Goal: Task Accomplishment & Management: Complete application form

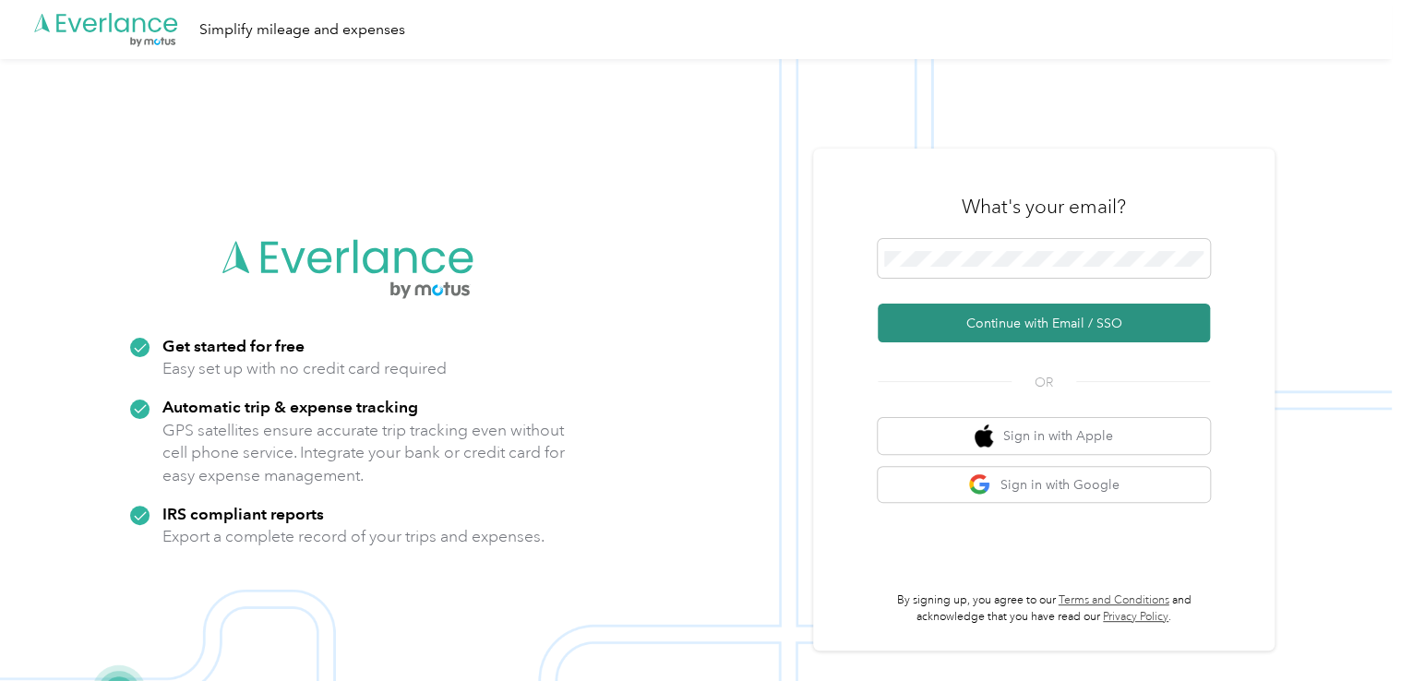
click at [992, 320] on button "Continue with Email / SSO" at bounding box center [1044, 323] width 332 height 39
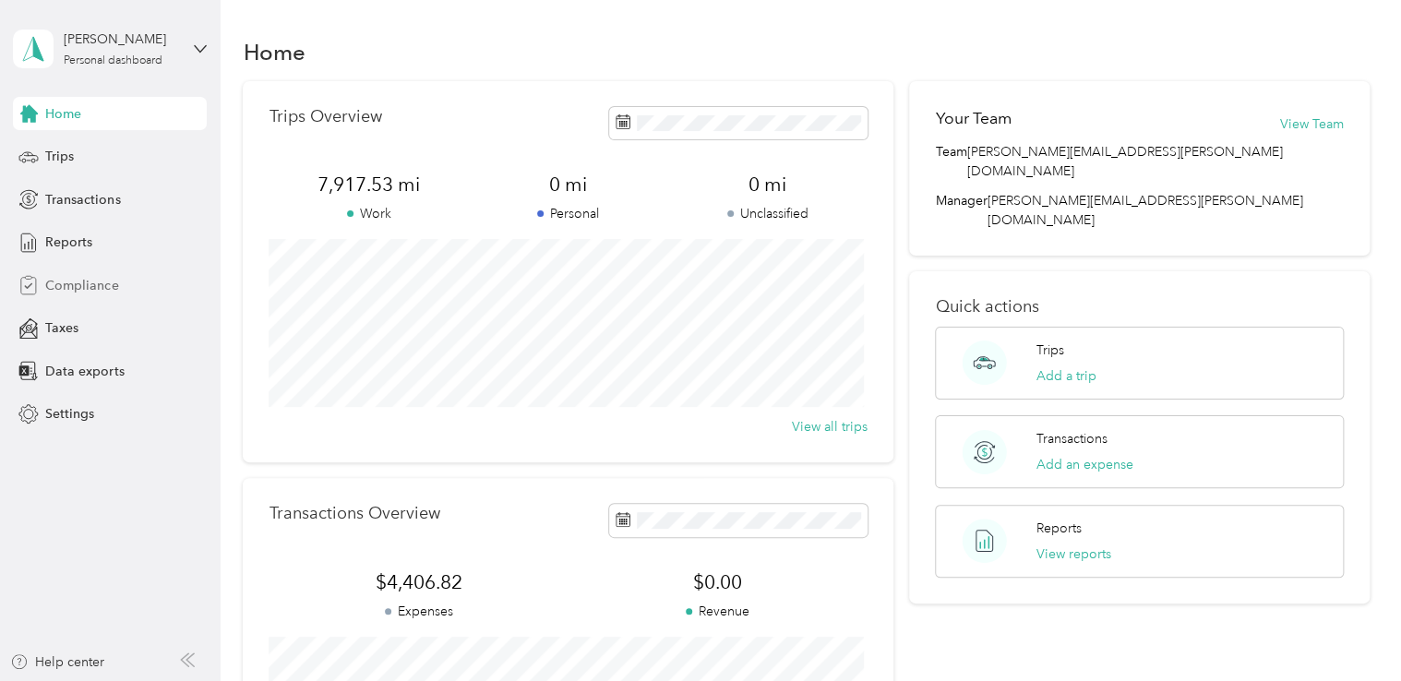
click at [68, 287] on span "Compliance" at bounding box center [81, 285] width 73 height 19
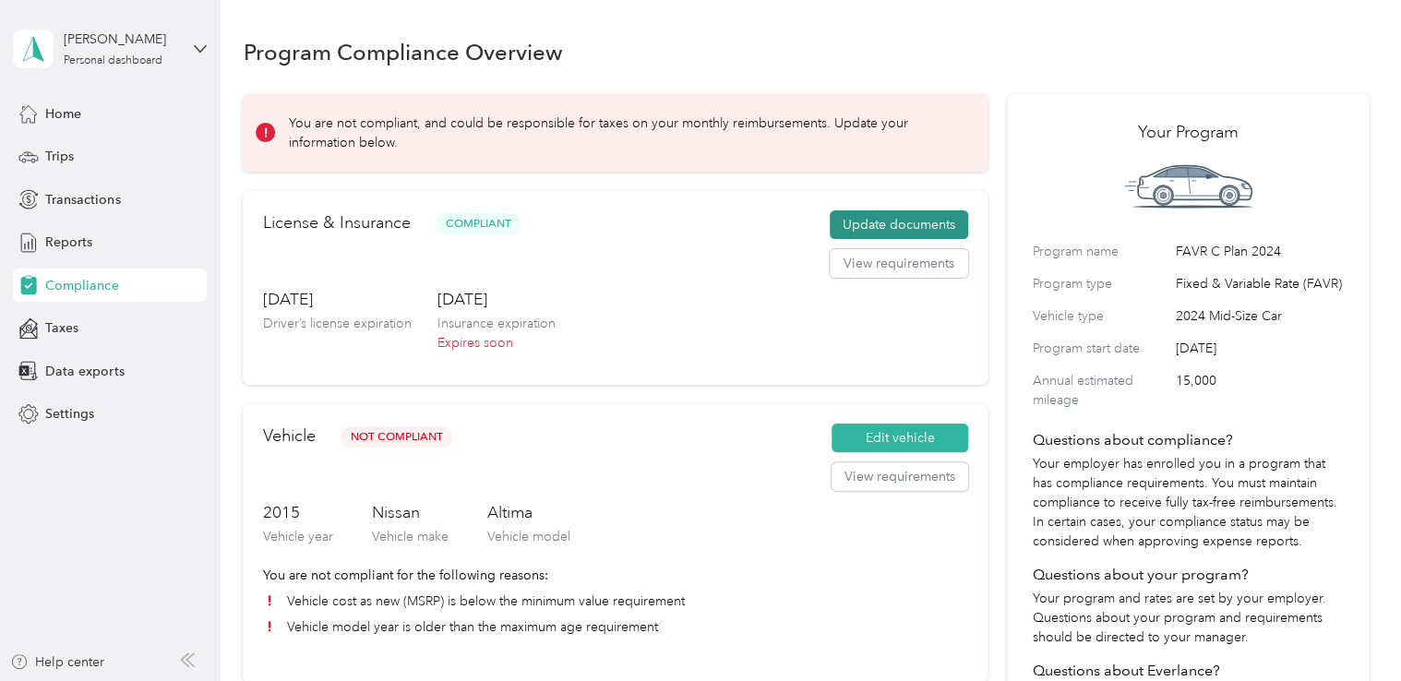
click at [859, 223] on button "Update documents" at bounding box center [899, 225] width 138 height 30
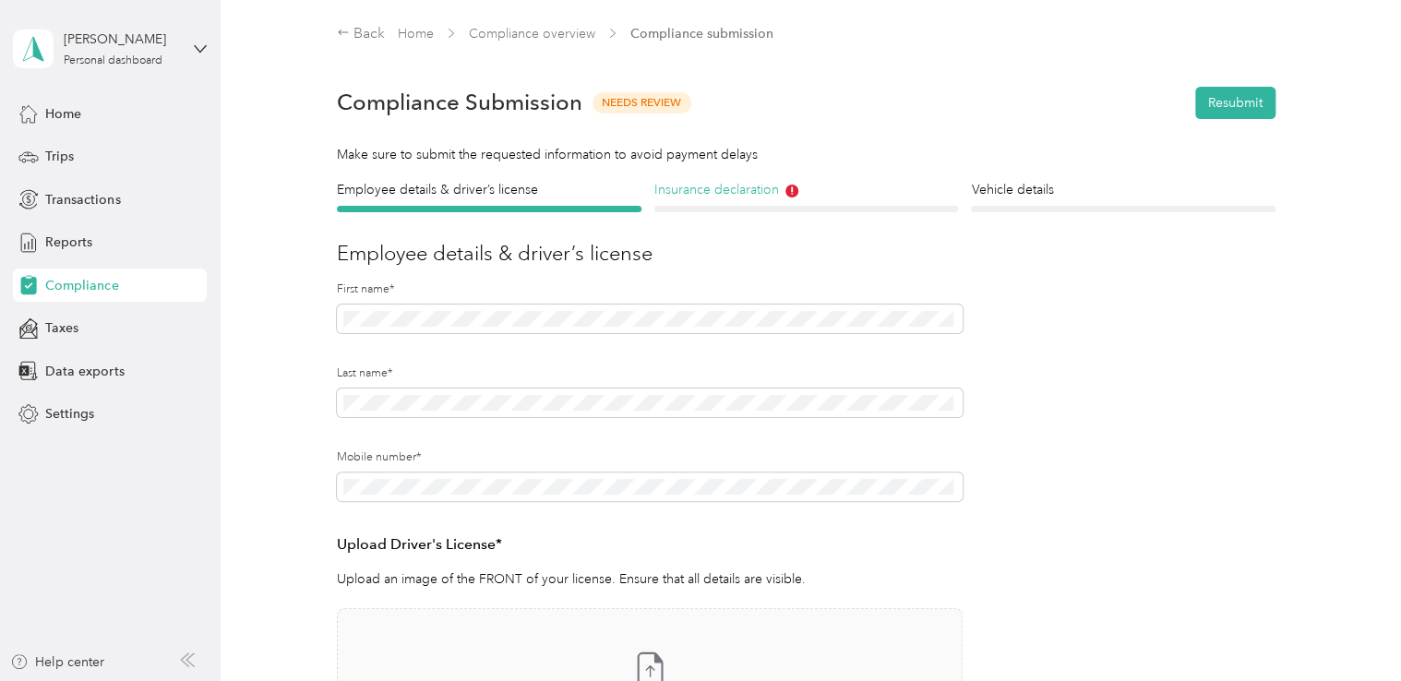
click at [732, 191] on h4 "Insurance declaration" at bounding box center [806, 189] width 305 height 19
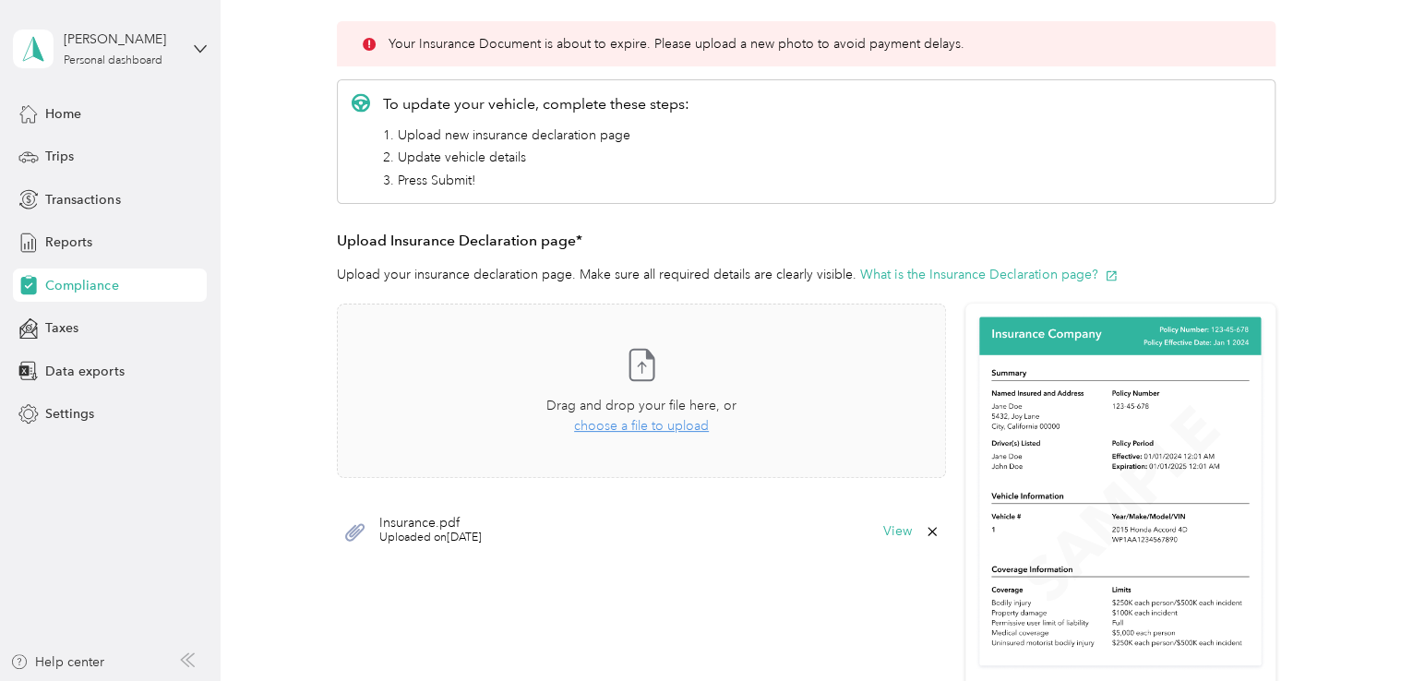
scroll to position [277, 0]
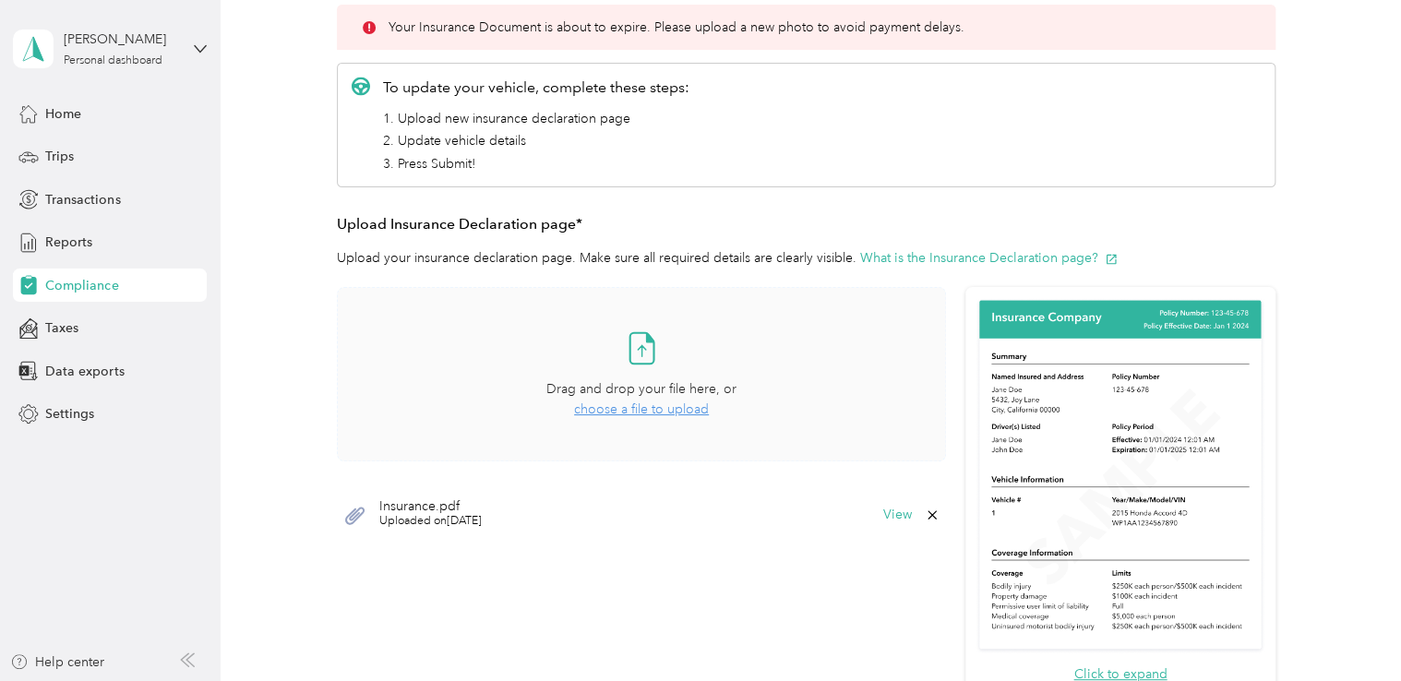
click at [675, 410] on span "choose a file to upload" at bounding box center [641, 409] width 135 height 16
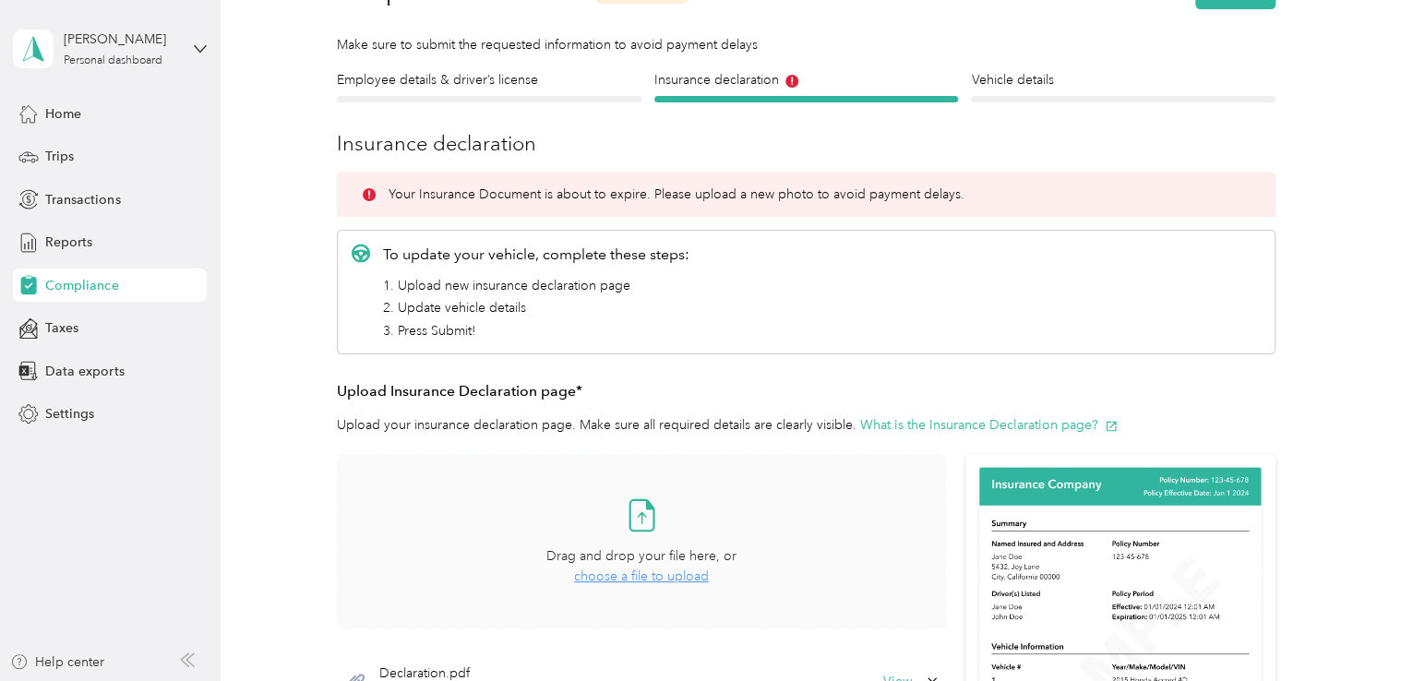
scroll to position [0, 0]
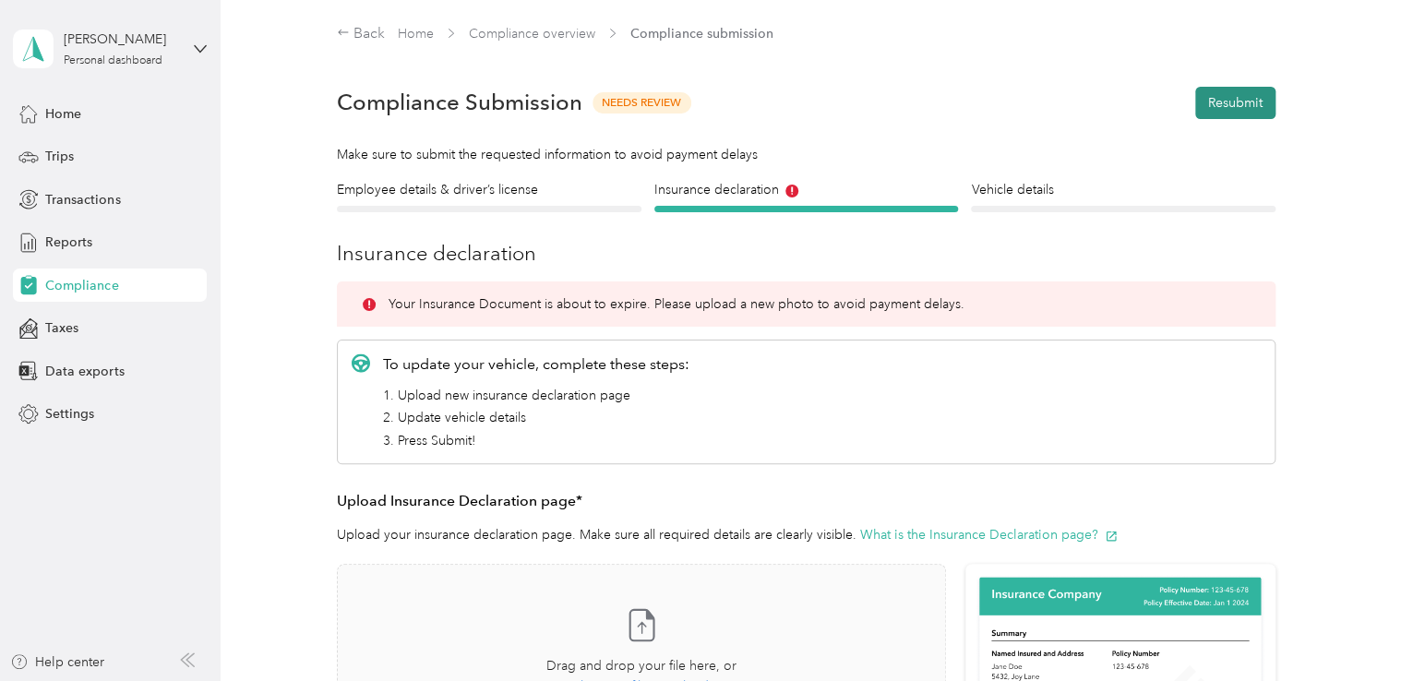
click at [1234, 93] on button "Resubmit" at bounding box center [1235, 103] width 80 height 32
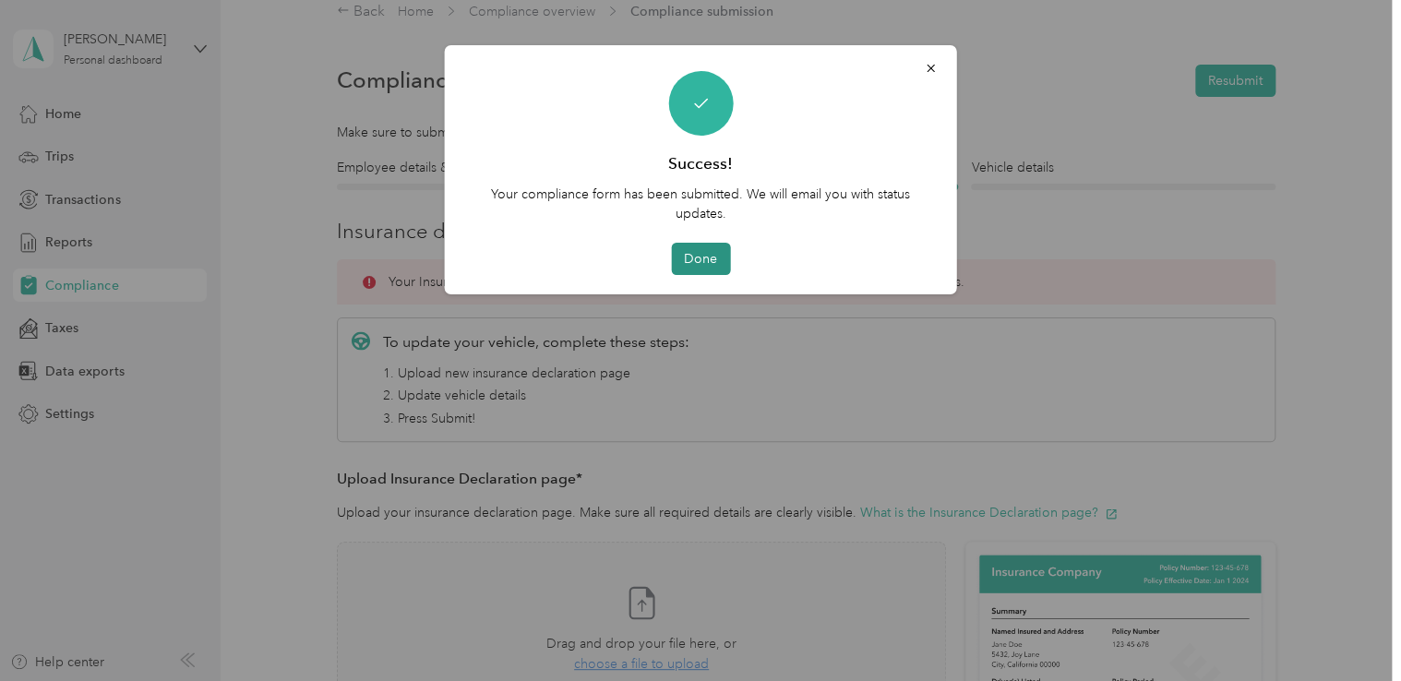
click at [701, 257] on button "Done" at bounding box center [700, 259] width 59 height 32
